Goal: Information Seeking & Learning: Check status

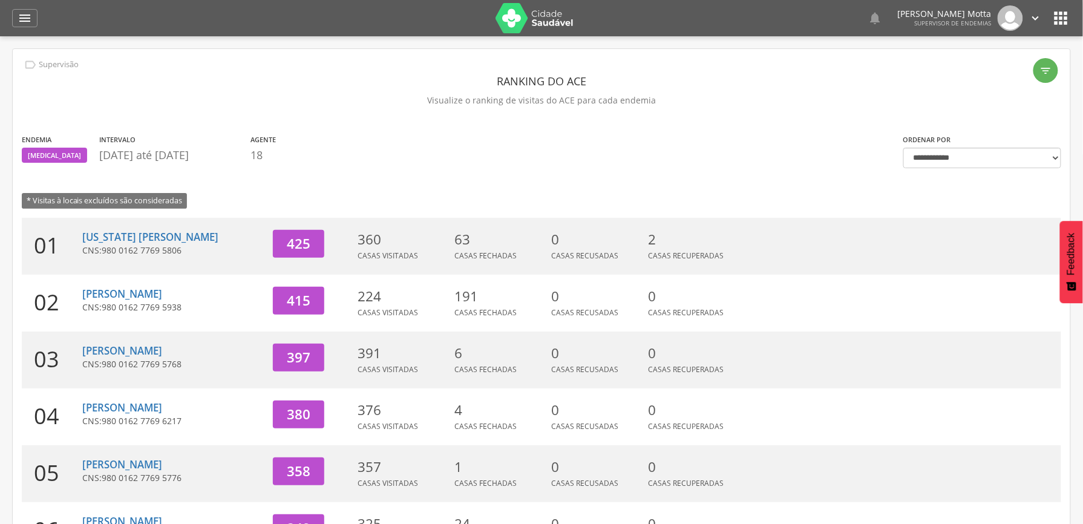
click at [35, 22] on div "" at bounding box center [24, 18] width 25 height 18
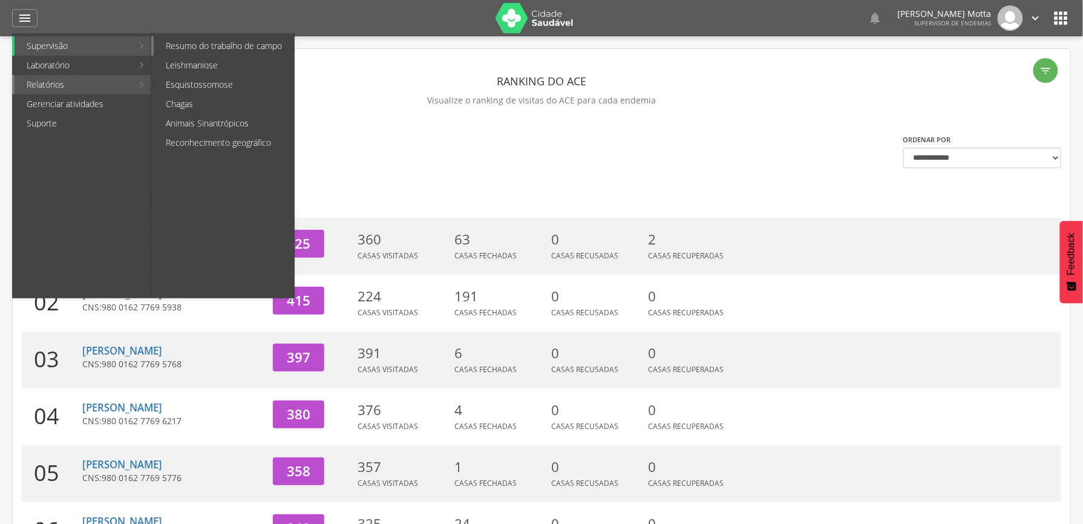
click at [211, 47] on link "Resumo do trabalho de campo" at bounding box center [224, 45] width 140 height 19
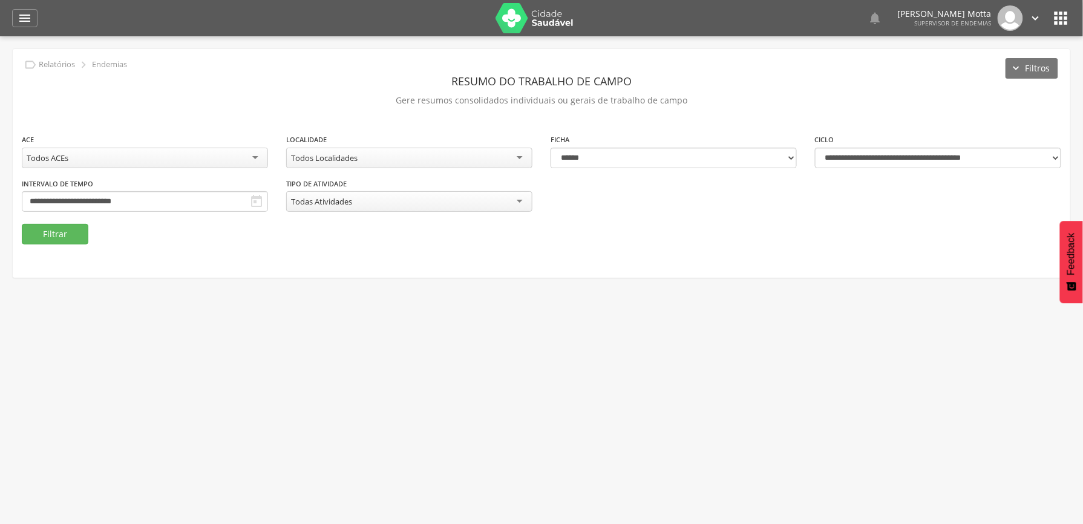
click at [502, 160] on div "Todos Localidades" at bounding box center [409, 158] width 246 height 21
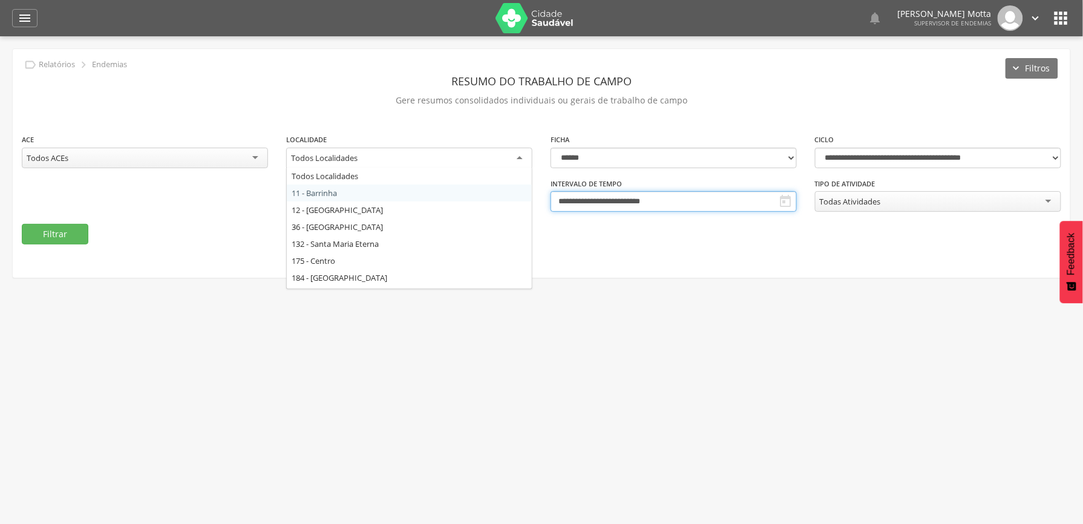
click at [668, 201] on input "**********" at bounding box center [673, 201] width 246 height 21
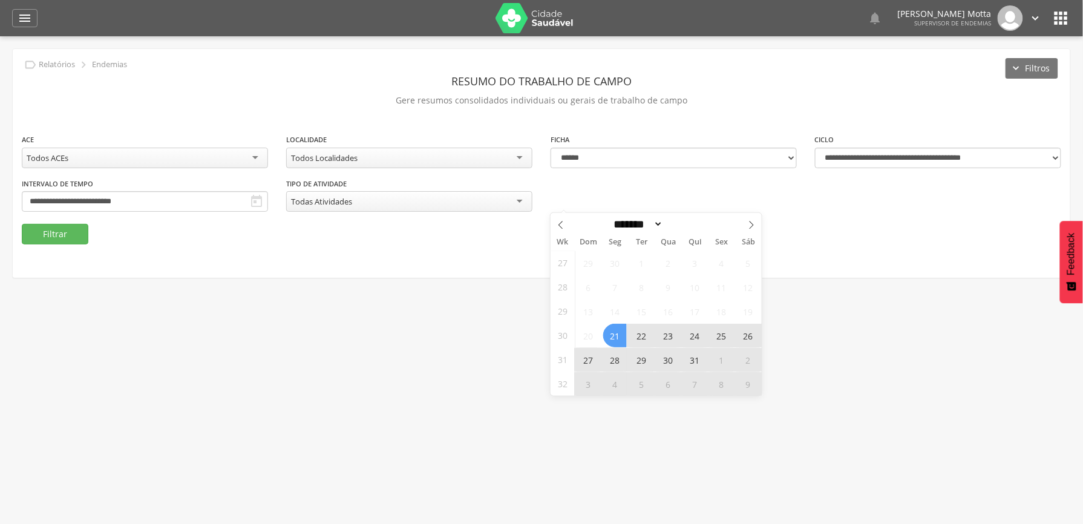
click at [583, 388] on span "3" at bounding box center [588, 384] width 24 height 24
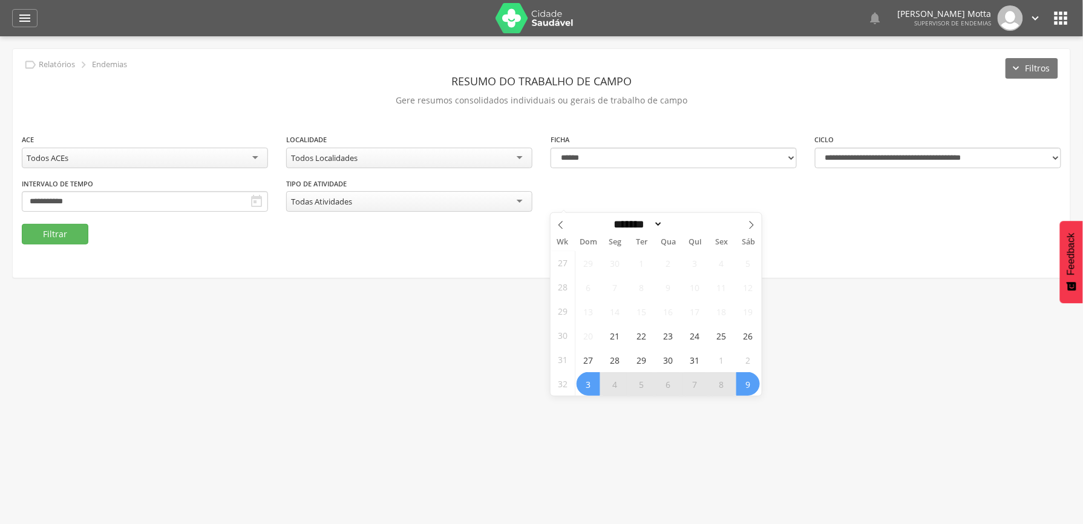
click at [754, 390] on span "9" at bounding box center [748, 384] width 24 height 24
type input "**********"
click at [431, 152] on div "Todos Localidades" at bounding box center [409, 158] width 246 height 21
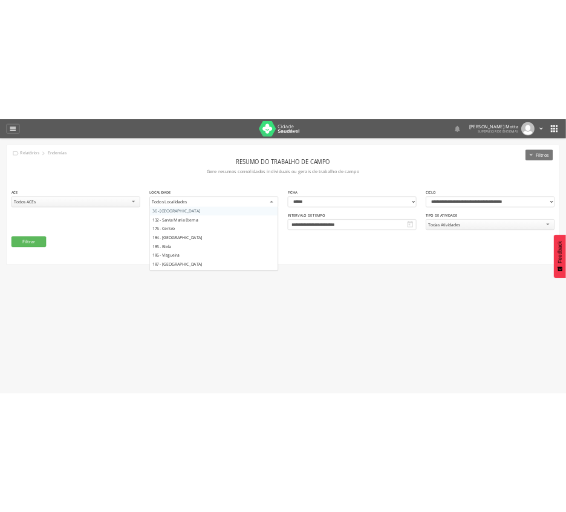
scroll to position [133, 0]
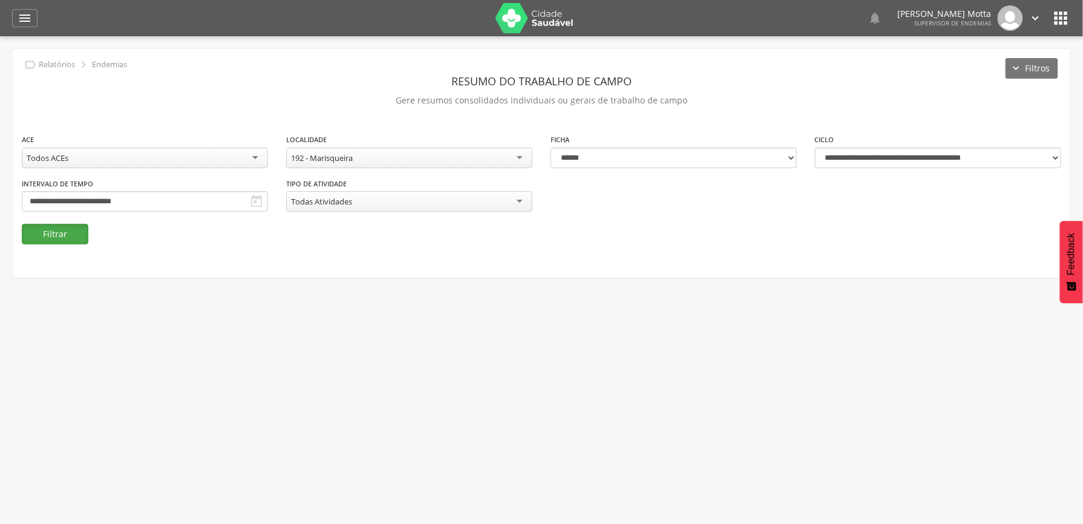
click at [63, 233] on button "Filtrar" at bounding box center [55, 234] width 67 height 21
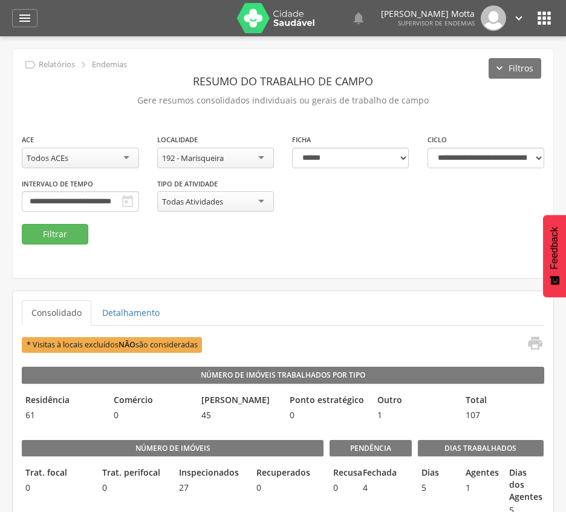
click at [434, 254] on div "**********" at bounding box center [283, 163] width 541 height 229
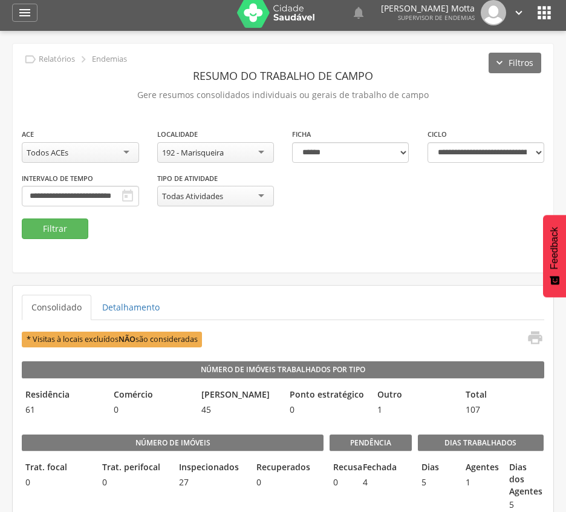
scroll to position [0, 0]
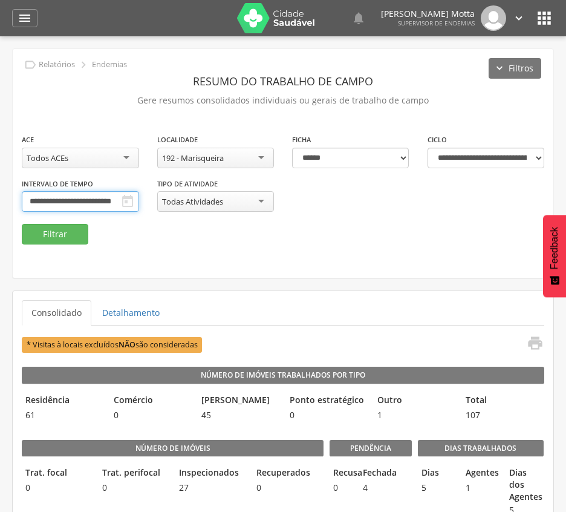
click at [139, 201] on input "**********" at bounding box center [80, 201] width 117 height 21
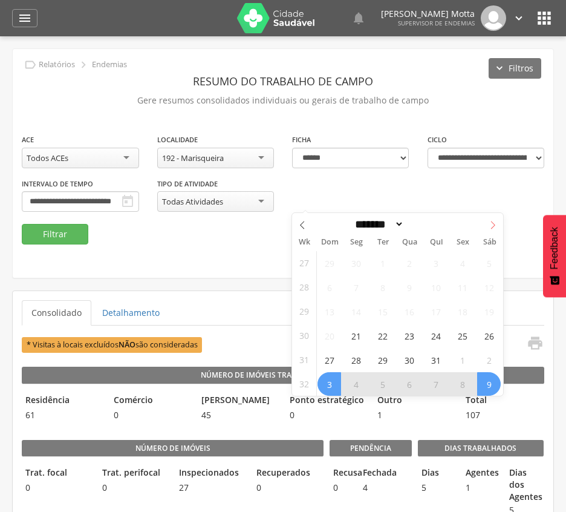
click at [495, 226] on icon at bounding box center [493, 225] width 8 height 8
select select "*"
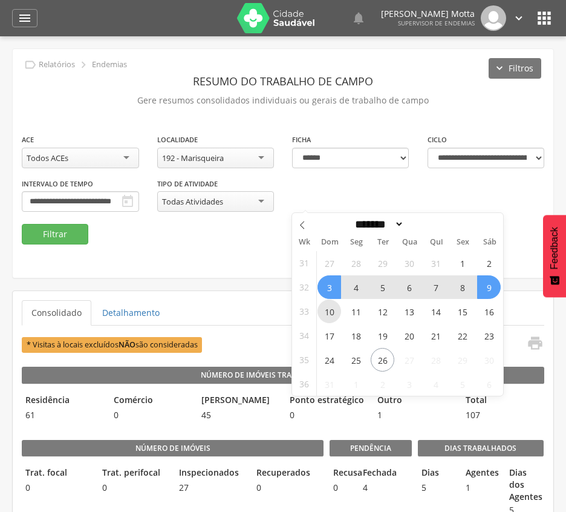
click at [328, 308] on span "10" at bounding box center [330, 311] width 24 height 24
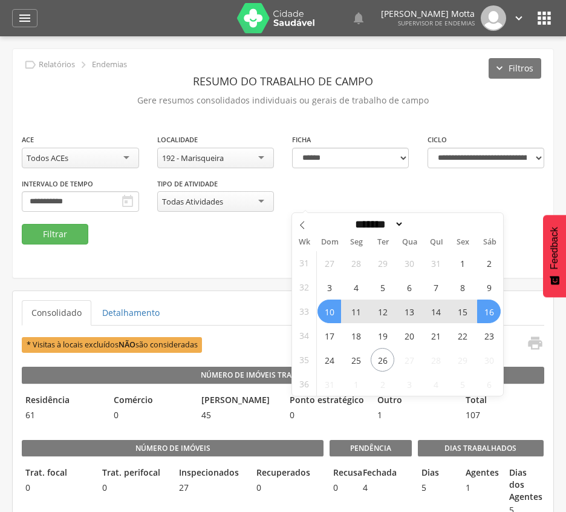
click at [494, 308] on span "16" at bounding box center [489, 311] width 24 height 24
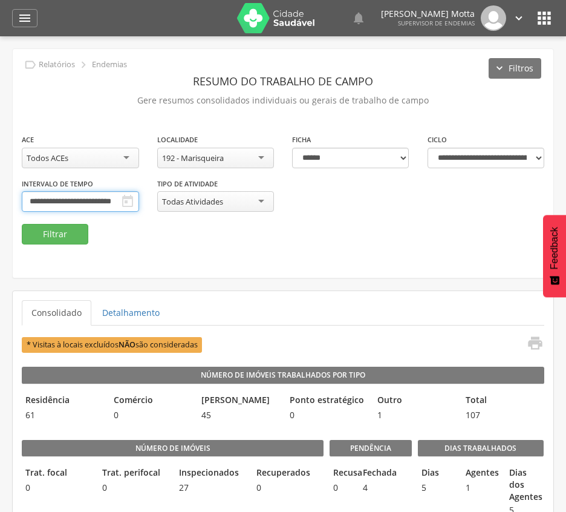
scroll to position [0, 8]
click at [233, 158] on div "192 - Marisqueira" at bounding box center [215, 158] width 117 height 21
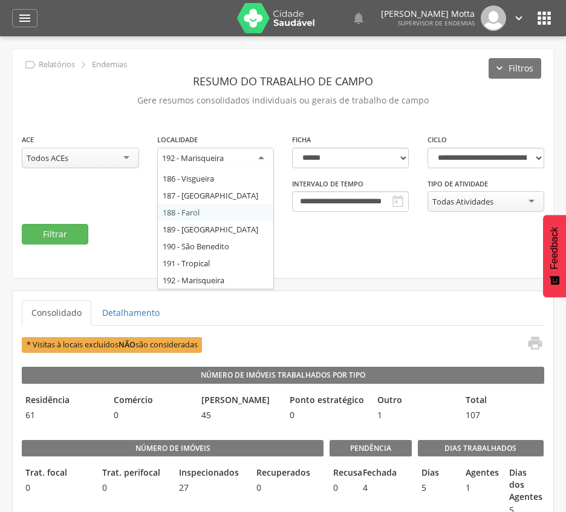
scroll to position [0, 0]
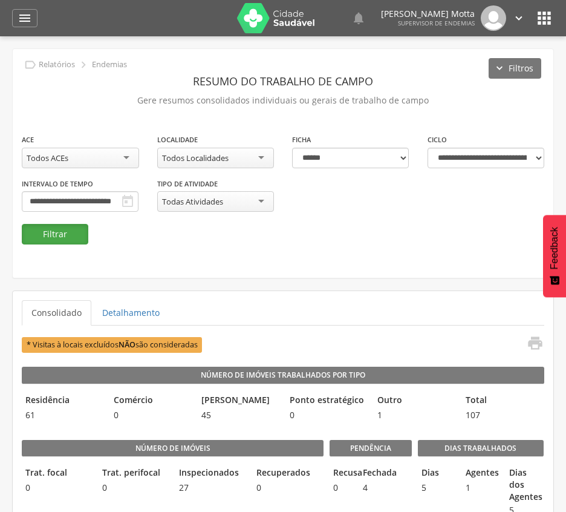
click at [65, 236] on button "Filtrar" at bounding box center [55, 234] width 67 height 21
click at [211, 157] on div "Todos Localidades" at bounding box center [195, 157] width 67 height 11
click at [45, 233] on button "Filtrar" at bounding box center [55, 234] width 67 height 21
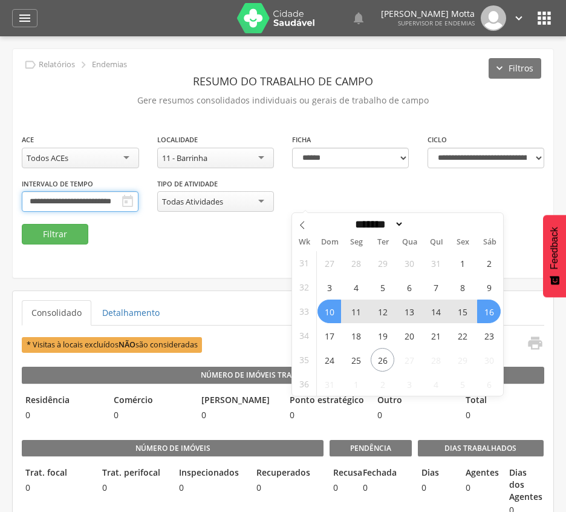
click at [139, 201] on input "**********" at bounding box center [80, 201] width 117 height 21
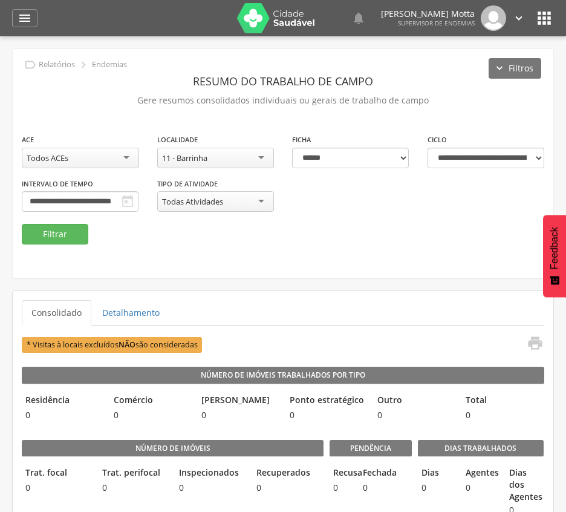
click at [175, 220] on div "**********" at bounding box center [283, 178] width 541 height 91
click at [221, 161] on div "11 - Barrinha" at bounding box center [215, 158] width 117 height 21
click at [67, 231] on button "Filtrar" at bounding box center [55, 234] width 67 height 21
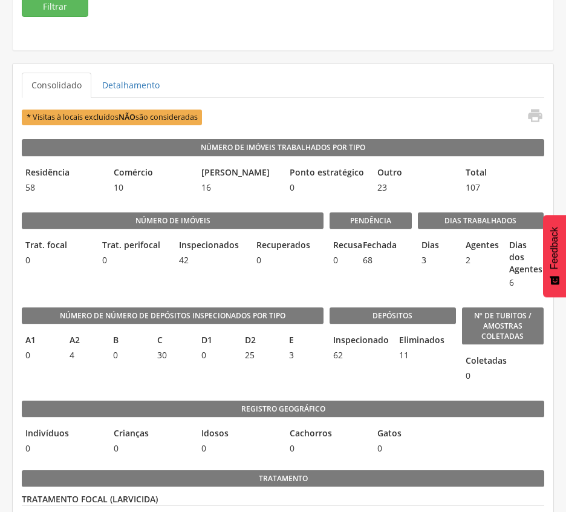
scroll to position [80, 0]
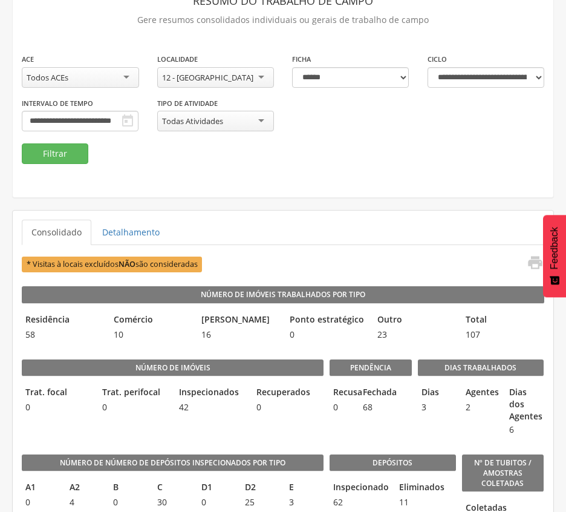
click at [235, 70] on div "12 - [GEOGRAPHIC_DATA]" at bounding box center [215, 77] width 117 height 21
click at [73, 150] on button "Filtrar" at bounding box center [55, 153] width 67 height 21
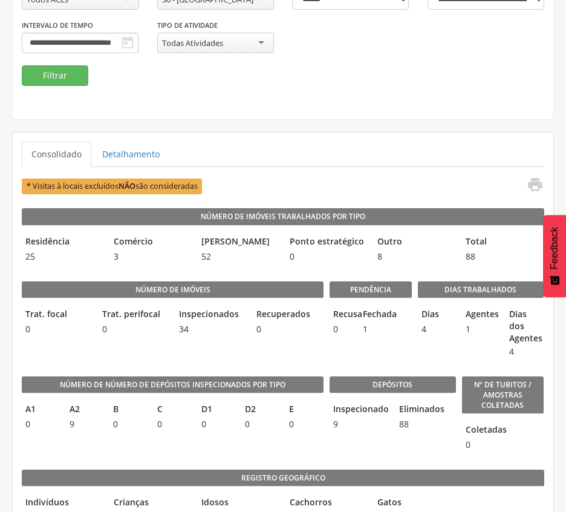
scroll to position [0, 0]
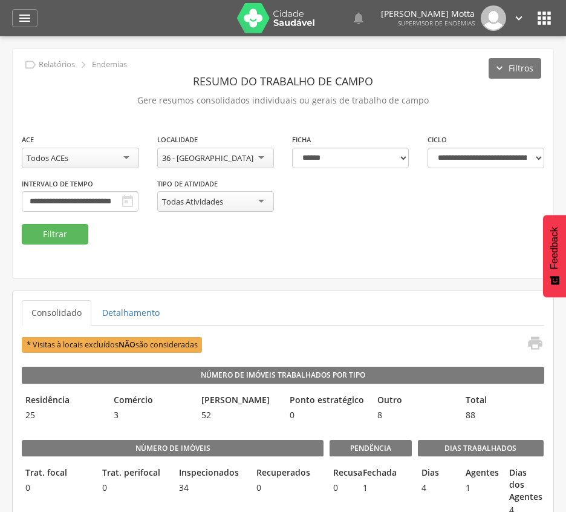
click at [238, 154] on div "36 - [GEOGRAPHIC_DATA]" at bounding box center [207, 157] width 91 height 11
click at [52, 236] on button "Filtrar" at bounding box center [55, 234] width 67 height 21
click at [63, 232] on button "Filtrar" at bounding box center [55, 234] width 67 height 21
click at [235, 155] on div "132 - Santa Maria Eterna" at bounding box center [205, 157] width 87 height 11
click at [42, 233] on button "Filtrar" at bounding box center [55, 234] width 67 height 21
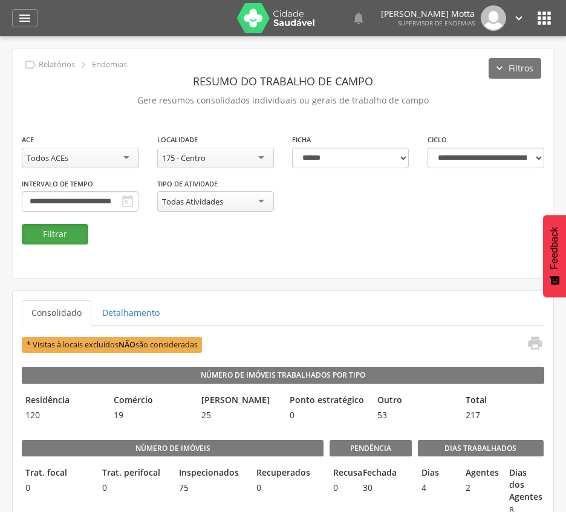
click at [67, 237] on button "Filtrar" at bounding box center [55, 234] width 67 height 21
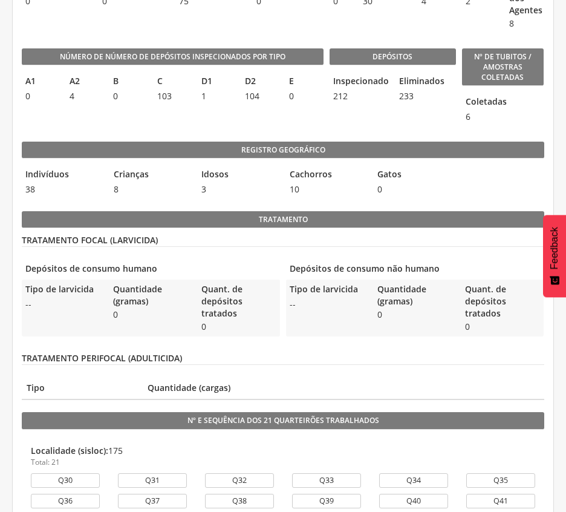
scroll to position [83, 0]
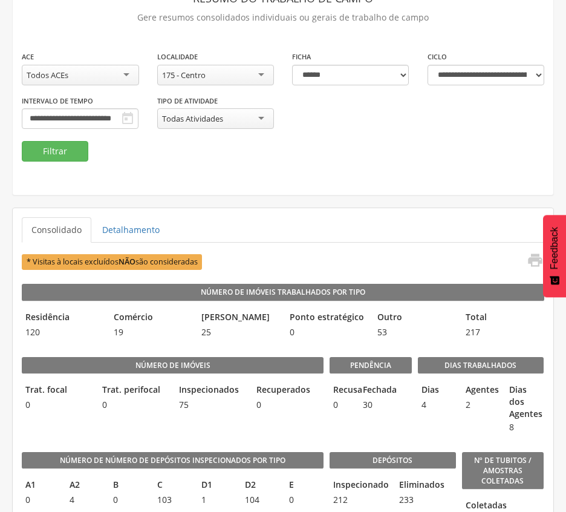
click at [243, 73] on div "175 - Centro" at bounding box center [215, 75] width 117 height 21
click at [30, 148] on button "Filtrar" at bounding box center [55, 151] width 67 height 21
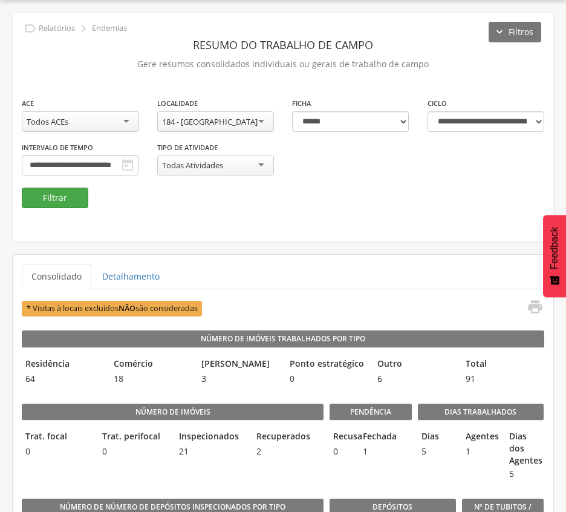
scroll to position [83, 0]
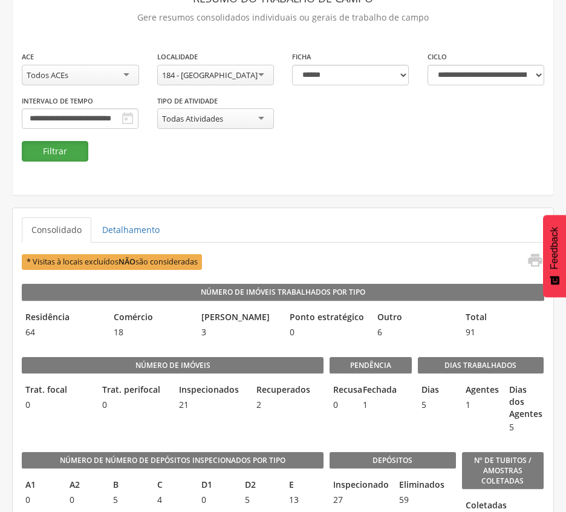
click at [50, 151] on button "Filtrar" at bounding box center [55, 151] width 67 height 21
click at [53, 154] on button "Filtrar" at bounding box center [55, 151] width 67 height 21
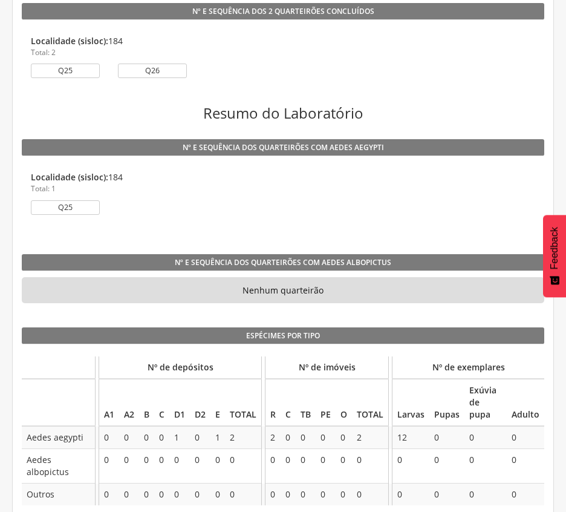
scroll to position [1005, 0]
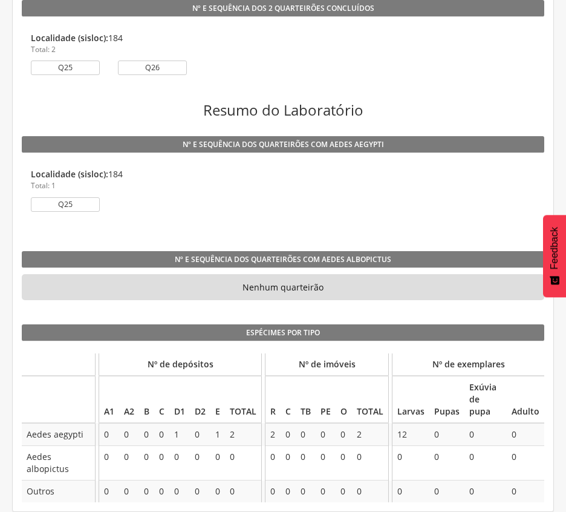
click at [357, 161] on li "Localidade (sisloc): 184 Total: 1 Q25" at bounding box center [283, 192] width 523 height 67
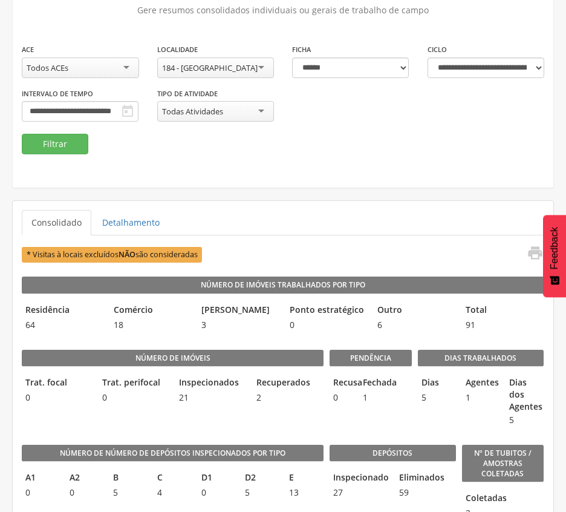
scroll to position [119, 0]
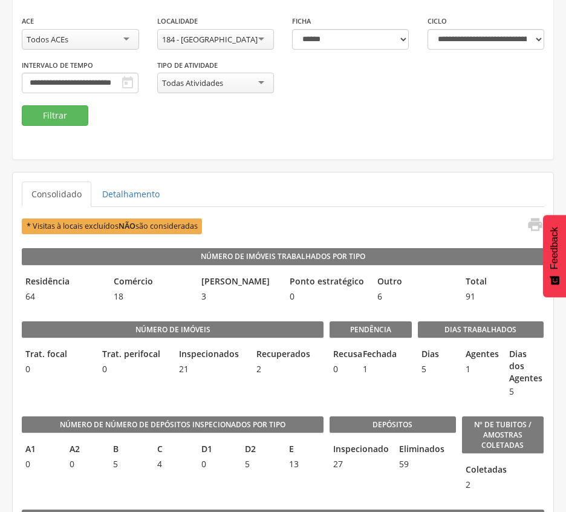
click at [262, 36] on div "184 - [GEOGRAPHIC_DATA]" at bounding box center [215, 39] width 117 height 21
click at [65, 109] on button "Filtrar" at bounding box center [55, 115] width 67 height 21
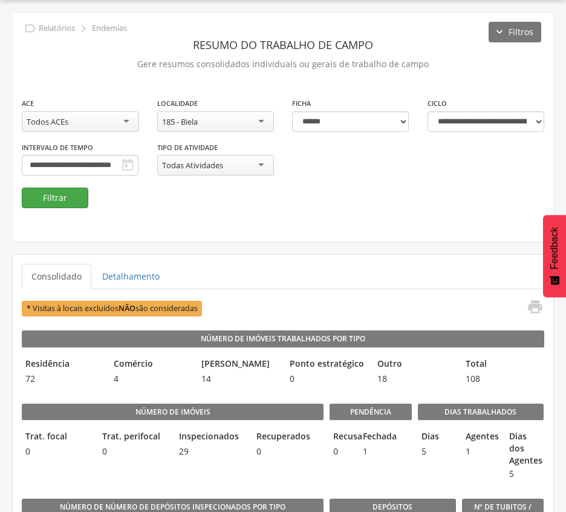
scroll to position [119, 0]
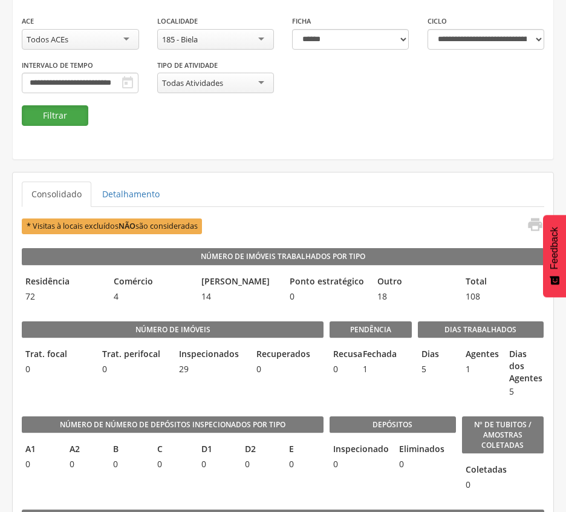
click at [51, 114] on button "Filtrar" at bounding box center [55, 115] width 67 height 21
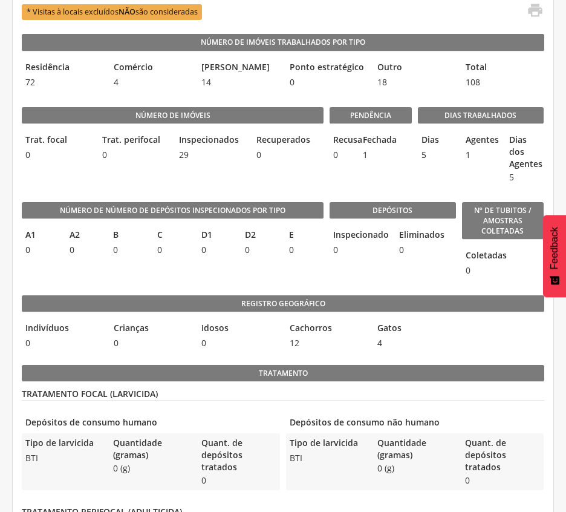
scroll to position [360, 0]
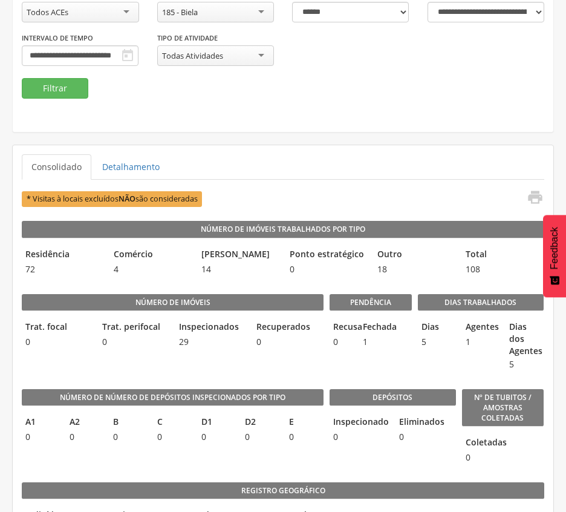
scroll to position [119, 0]
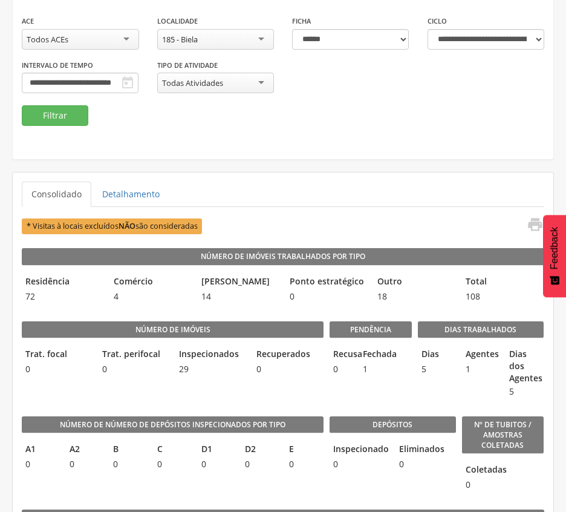
click at [215, 39] on div "185 - Biela" at bounding box center [215, 39] width 117 height 21
click at [42, 119] on button "Filtrar" at bounding box center [55, 115] width 67 height 21
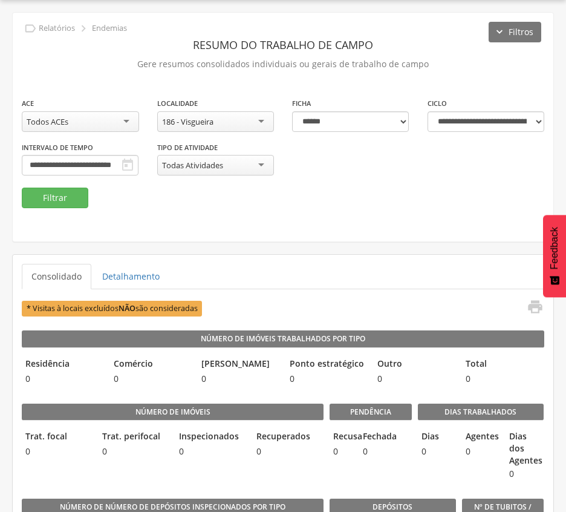
scroll to position [119, 0]
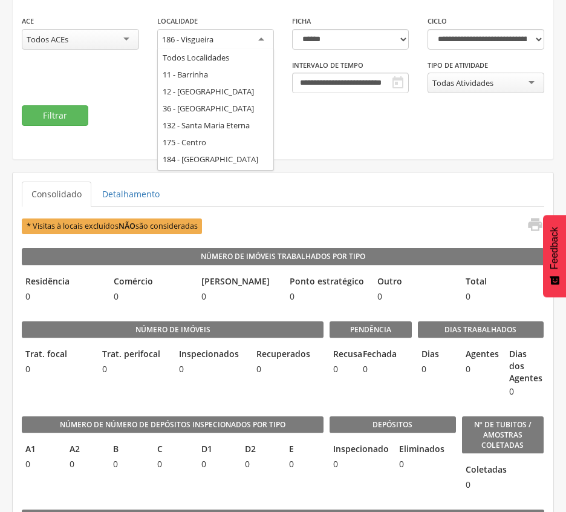
click at [218, 39] on div "186 - Visgueira" at bounding box center [215, 40] width 117 height 22
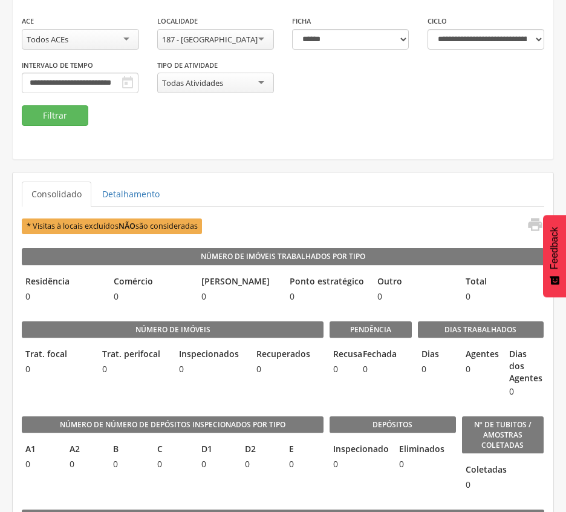
scroll to position [0, 0]
click at [44, 112] on button "Filtrar" at bounding box center [55, 115] width 67 height 21
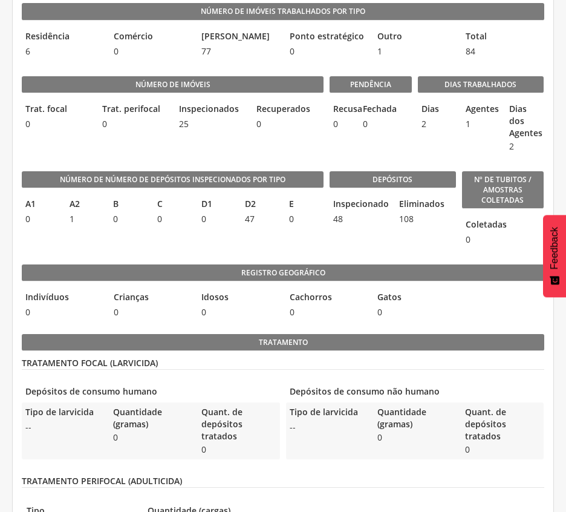
scroll to position [360, 0]
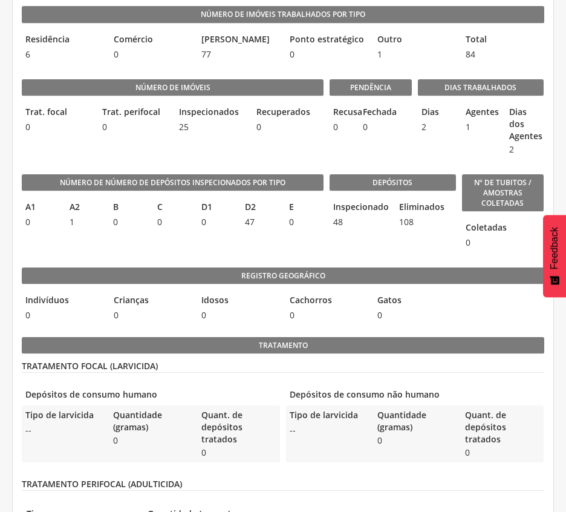
click at [275, 245] on div "Número de Número de Depósitos Inspecionados por Tipo A1 0 A2 1 B 0 C 0 D1 0 D2 …" at bounding box center [173, 208] width 302 height 93
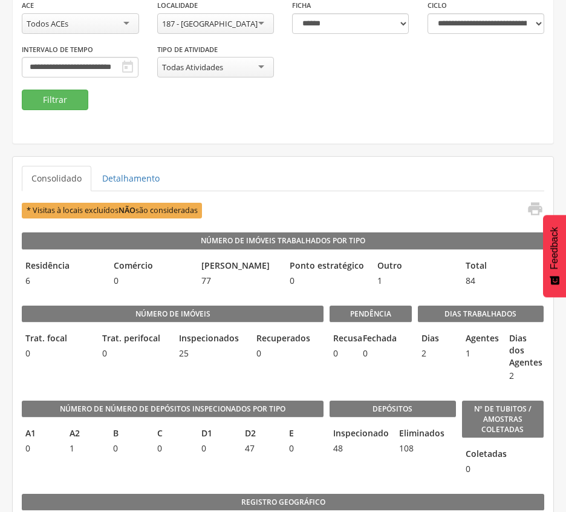
scroll to position [119, 0]
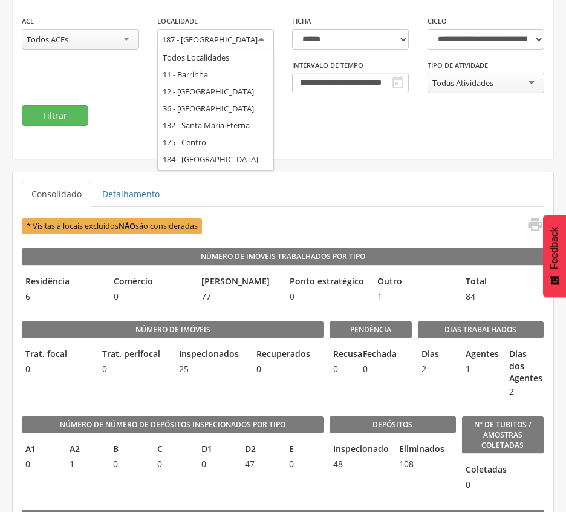
click at [233, 36] on div "187 - [GEOGRAPHIC_DATA]" at bounding box center [210, 39] width 96 height 11
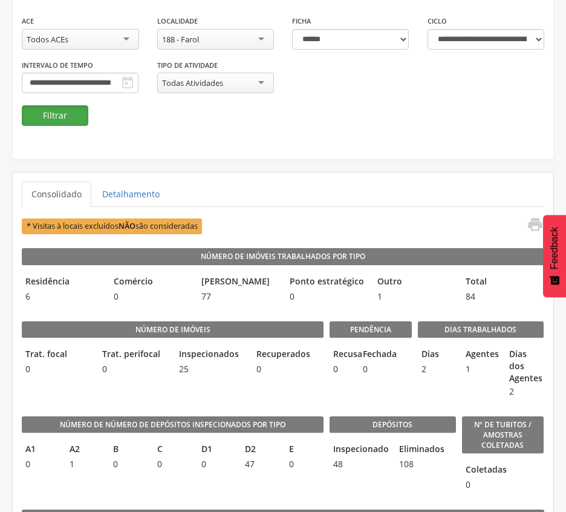
click at [63, 114] on button "Filtrar" at bounding box center [55, 115] width 67 height 21
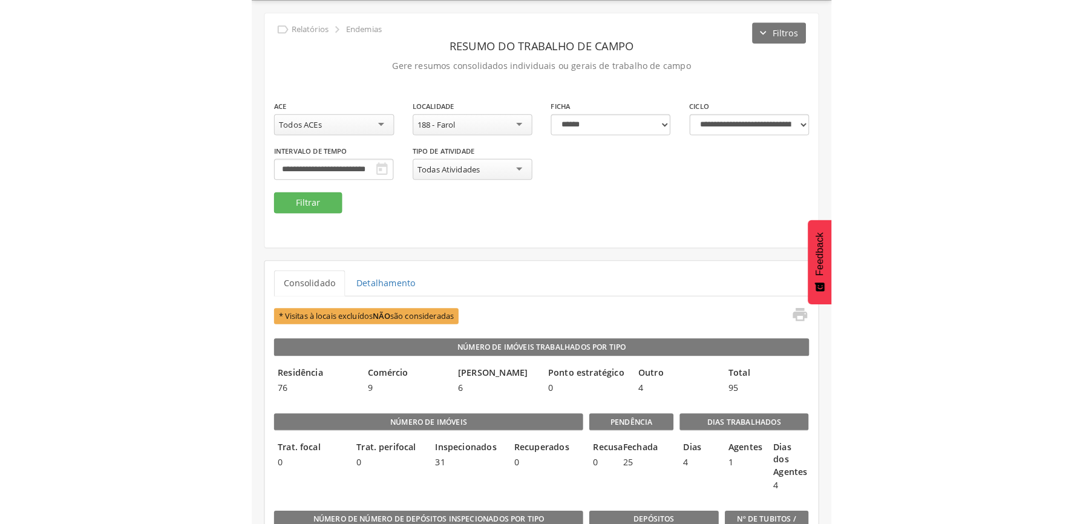
scroll to position [119, 0]
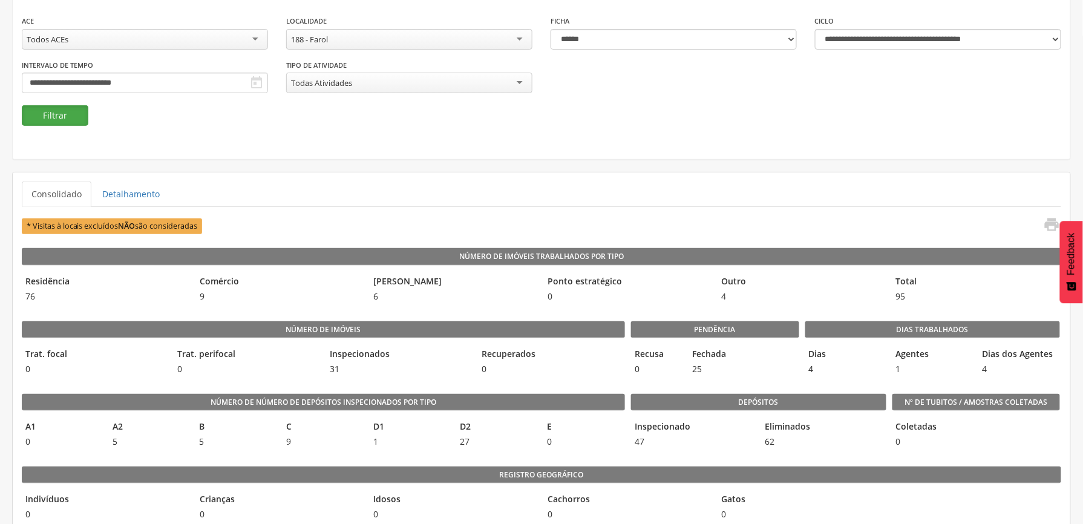
click at [52, 120] on button "Filtrar" at bounding box center [55, 115] width 67 height 21
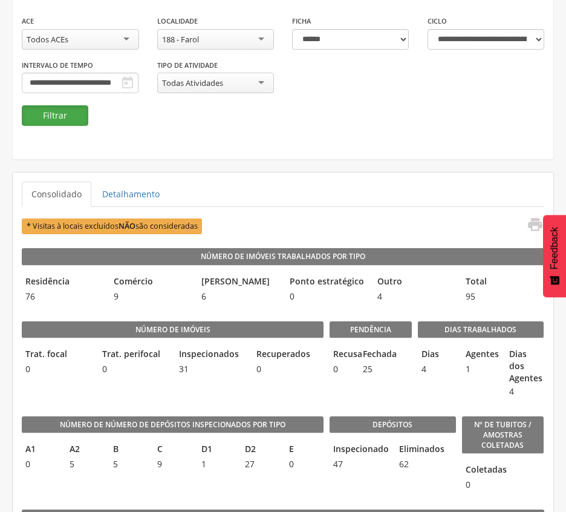
click at [31, 119] on button "Filtrar" at bounding box center [55, 115] width 67 height 21
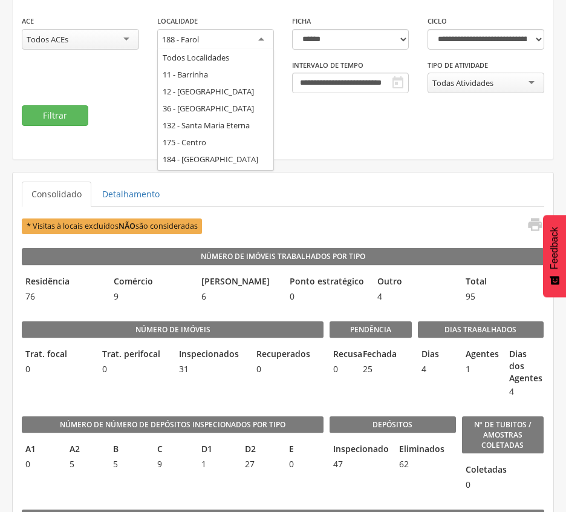
click at [221, 39] on div "188 - Farol" at bounding box center [215, 40] width 117 height 22
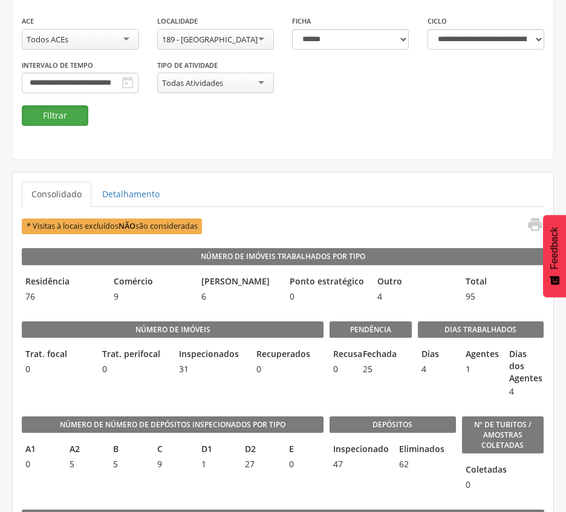
click at [54, 116] on button "Filtrar" at bounding box center [55, 115] width 67 height 21
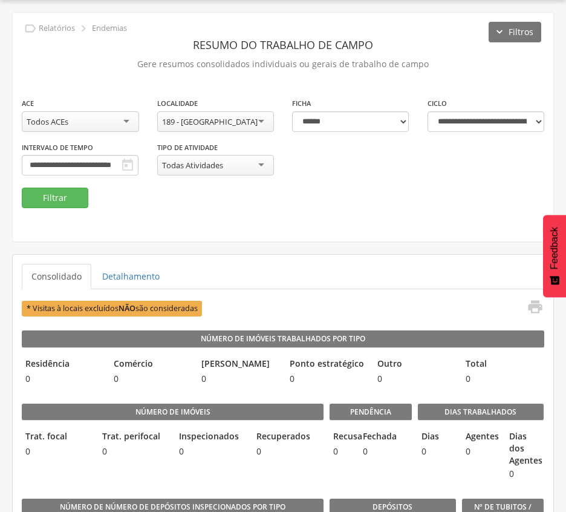
scroll to position [119, 0]
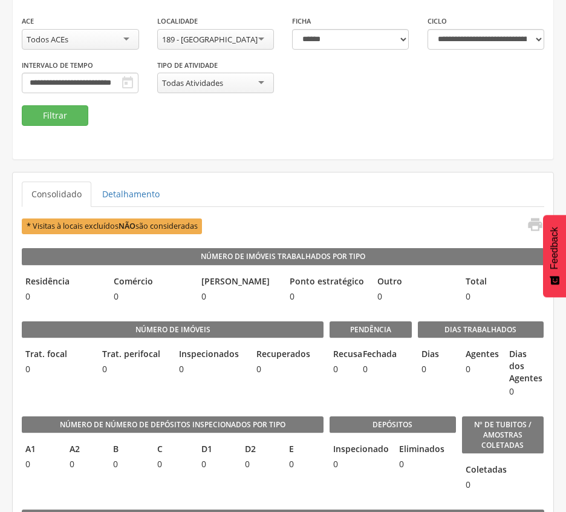
drag, startPoint x: 390, startPoint y: 155, endPoint x: 357, endPoint y: 122, distance: 47.0
click at [390, 155] on div "**********" at bounding box center [283, 44] width 541 height 229
click at [238, 39] on div "189 - [GEOGRAPHIC_DATA]" at bounding box center [215, 39] width 117 height 21
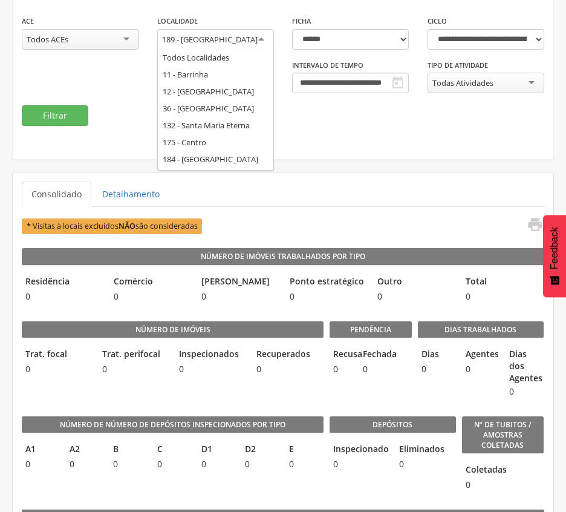
scroll to position [0, 0]
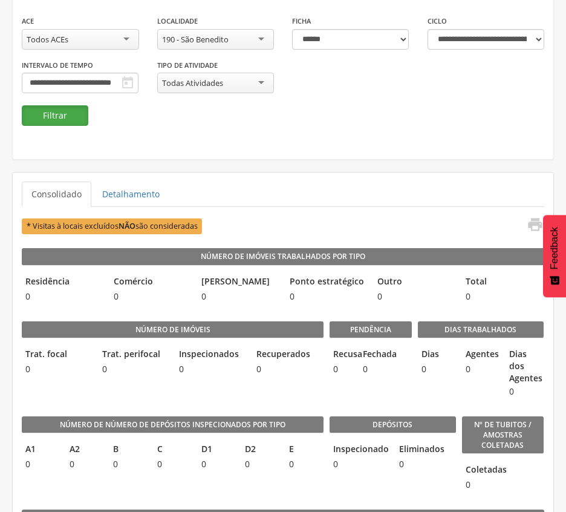
click at [78, 125] on button "Filtrar" at bounding box center [55, 115] width 67 height 21
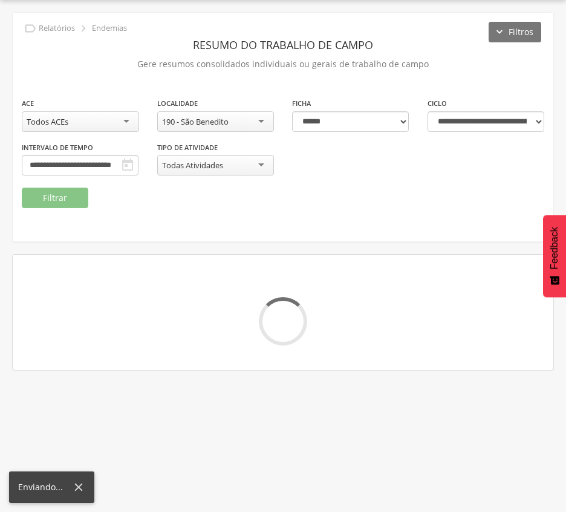
scroll to position [119, 0]
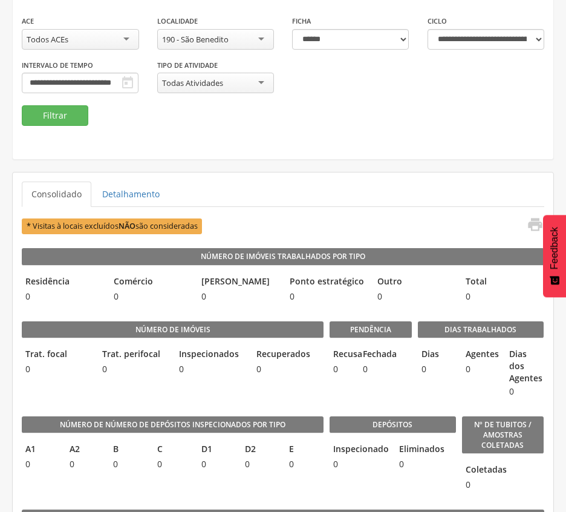
click at [258, 33] on div "190 - São Benedito" at bounding box center [215, 39] width 117 height 21
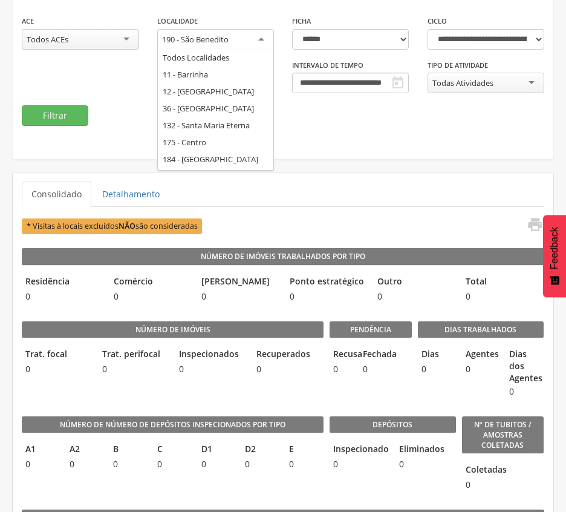
scroll to position [0, 0]
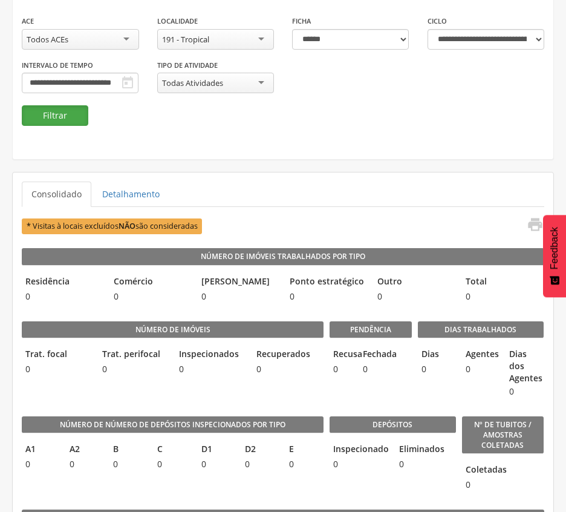
click at [67, 119] on button "Filtrar" at bounding box center [55, 115] width 67 height 21
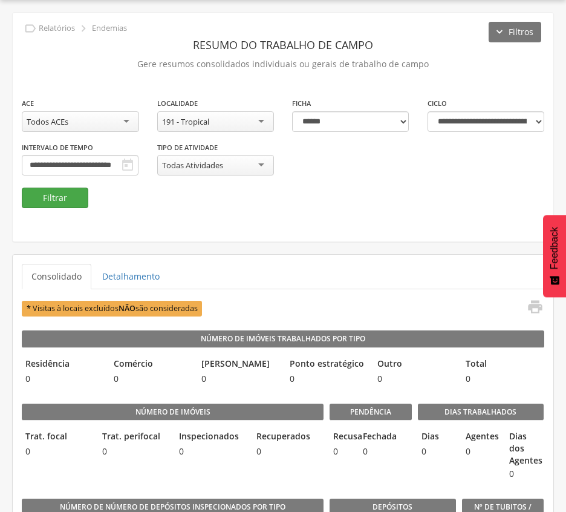
scroll to position [119, 0]
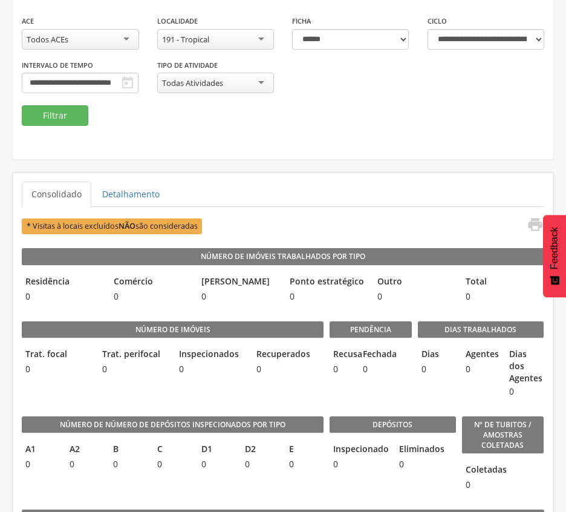
click at [208, 34] on div "191 - Tropical" at bounding box center [185, 39] width 47 height 11
click at [63, 110] on button "Filtrar" at bounding box center [55, 115] width 67 height 21
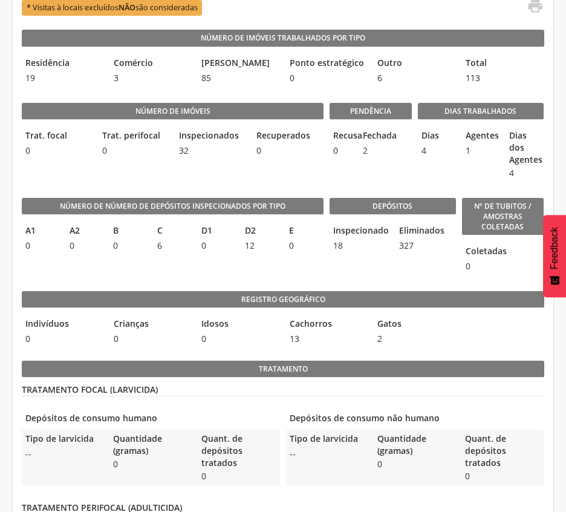
scroll to position [360, 0]
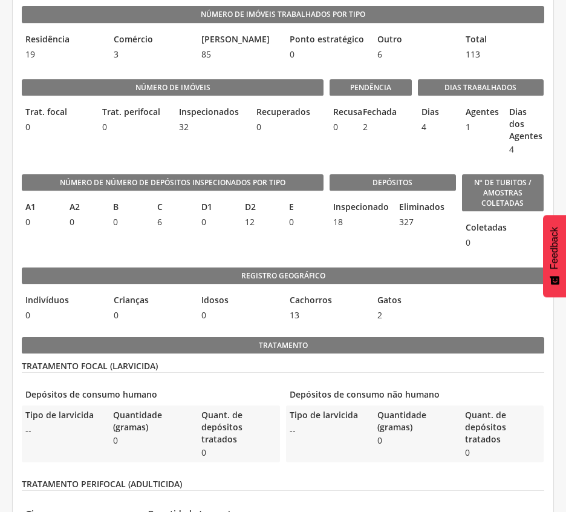
click at [389, 156] on div "Pendência Recusa 0 Fechada 2" at bounding box center [371, 114] width 82 height 95
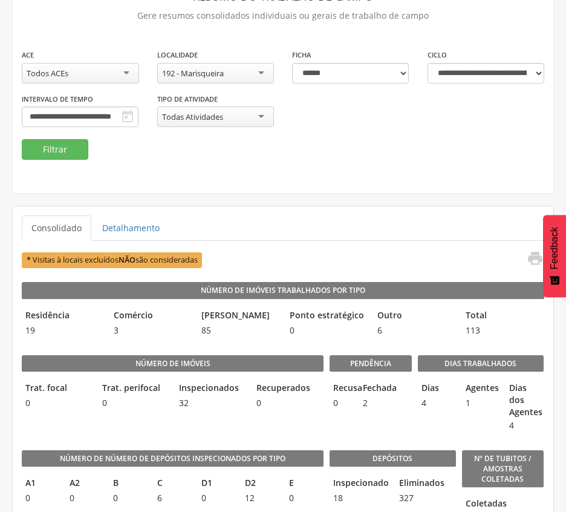
scroll to position [37, 0]
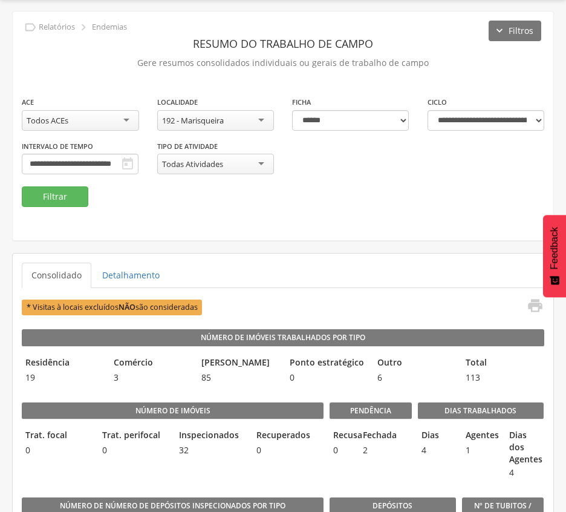
click at [262, 116] on div "192 - Marisqueira" at bounding box center [215, 120] width 117 height 21
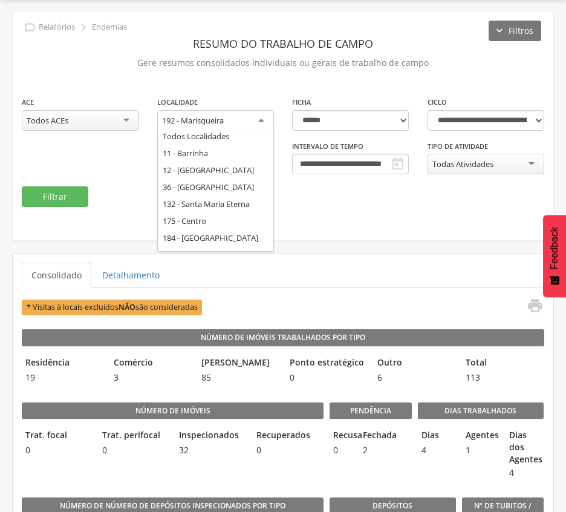
scroll to position [0, 0]
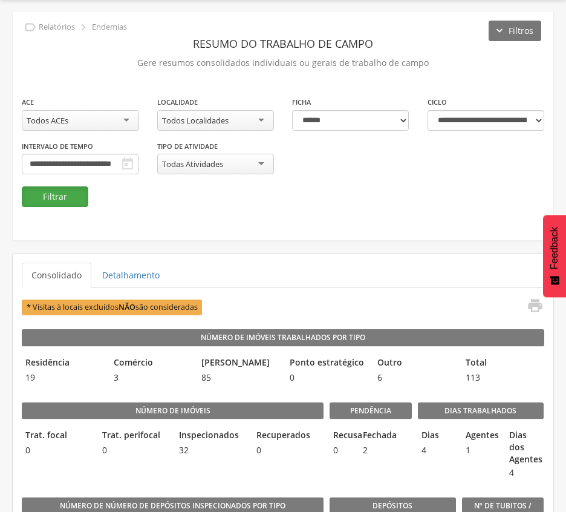
click at [65, 198] on button "Filtrar" at bounding box center [55, 196] width 67 height 21
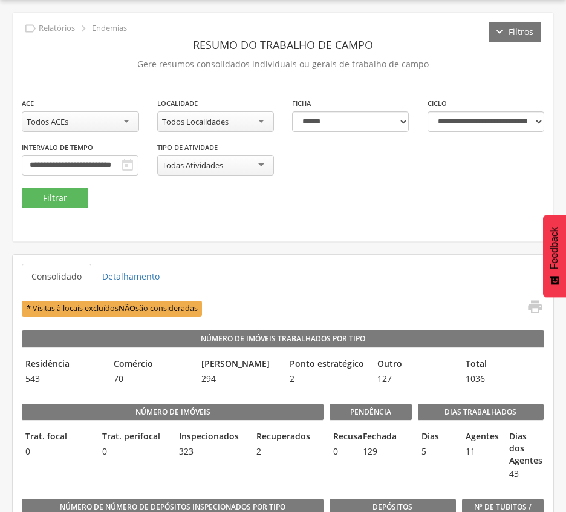
scroll to position [37, 0]
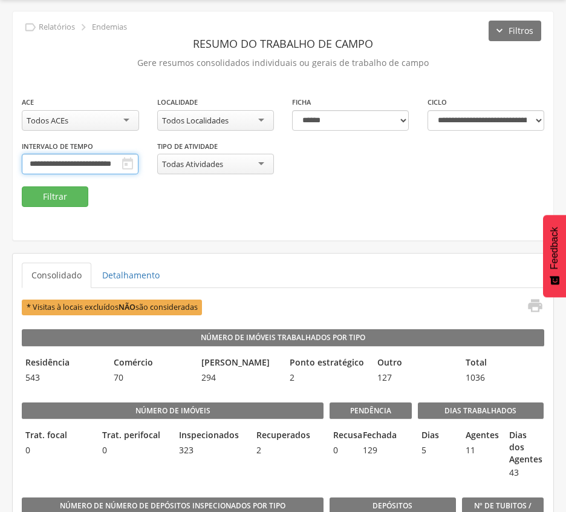
click at [139, 158] on input "**********" at bounding box center [80, 164] width 117 height 21
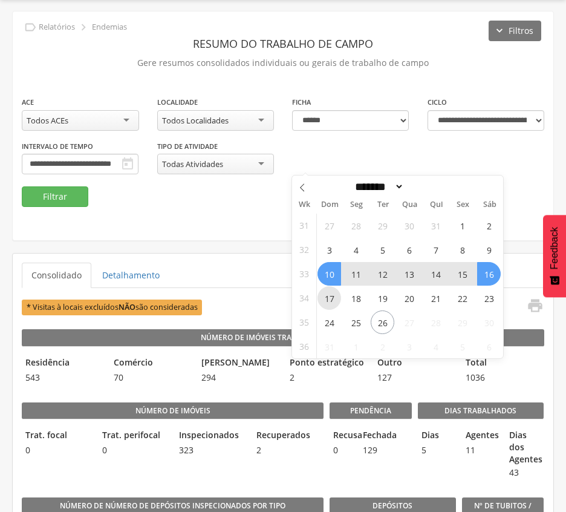
click at [327, 303] on span "17" at bounding box center [330, 298] width 24 height 24
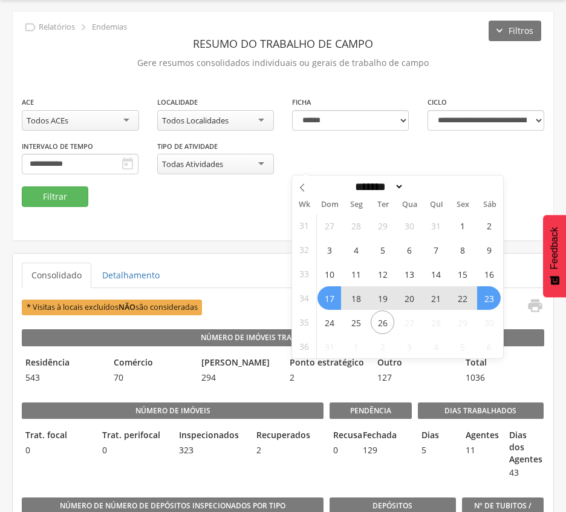
click at [485, 301] on span "23" at bounding box center [489, 298] width 24 height 24
type input "**********"
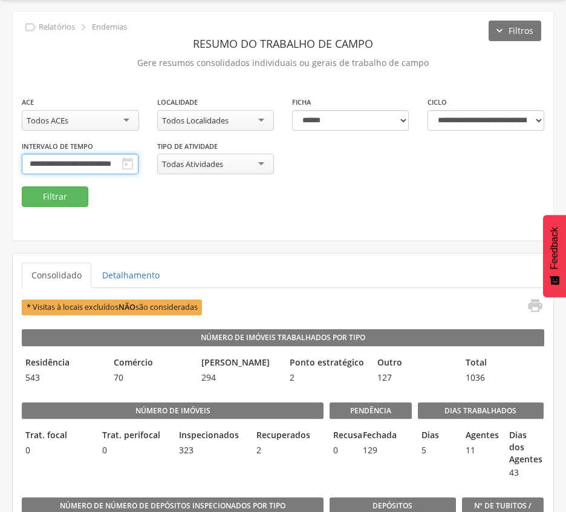
scroll to position [0, 8]
click at [42, 185] on div "**********" at bounding box center [283, 141] width 541 height 91
click at [47, 197] on button "Filtrar" at bounding box center [55, 196] width 67 height 21
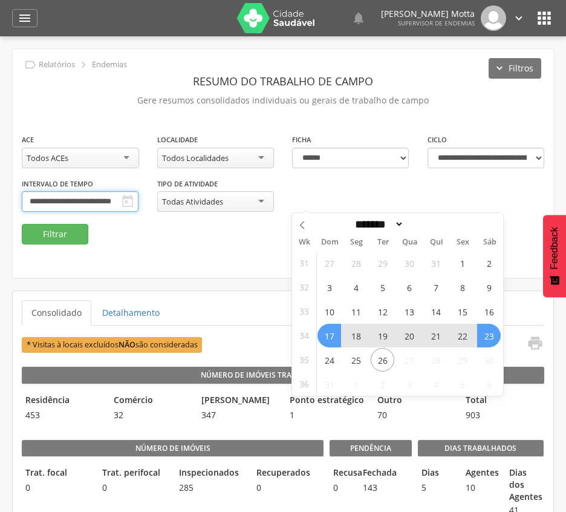
click at [139, 201] on input "**********" at bounding box center [80, 201] width 117 height 21
click at [187, 233] on fieldset "**********" at bounding box center [283, 188] width 523 height 111
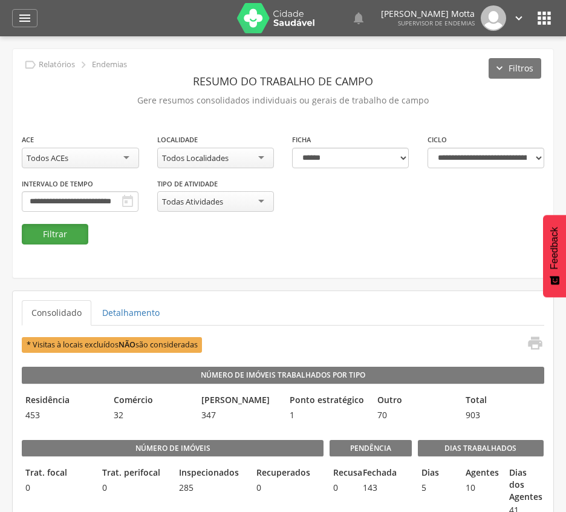
click at [58, 235] on button "Filtrar" at bounding box center [55, 234] width 67 height 21
